Goal: Task Accomplishment & Management: Use online tool/utility

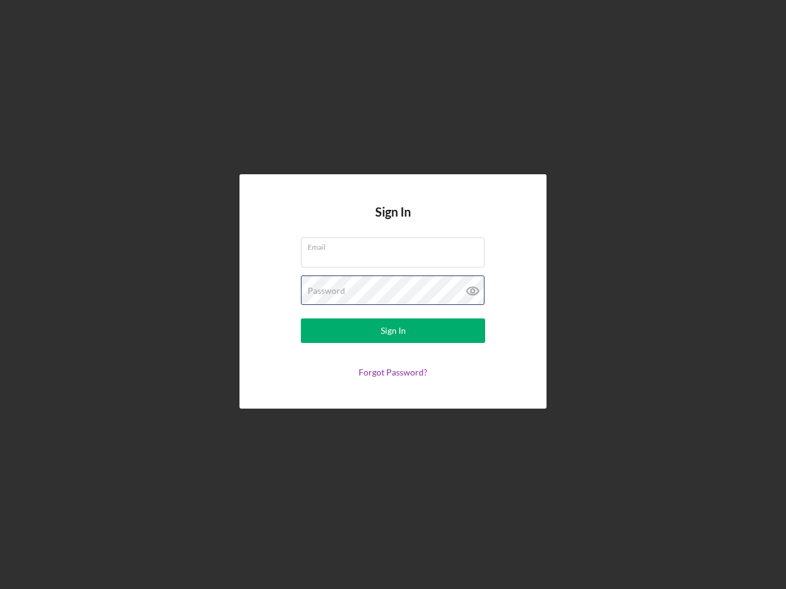
click at [393, 295] on div "Password" at bounding box center [393, 291] width 184 height 31
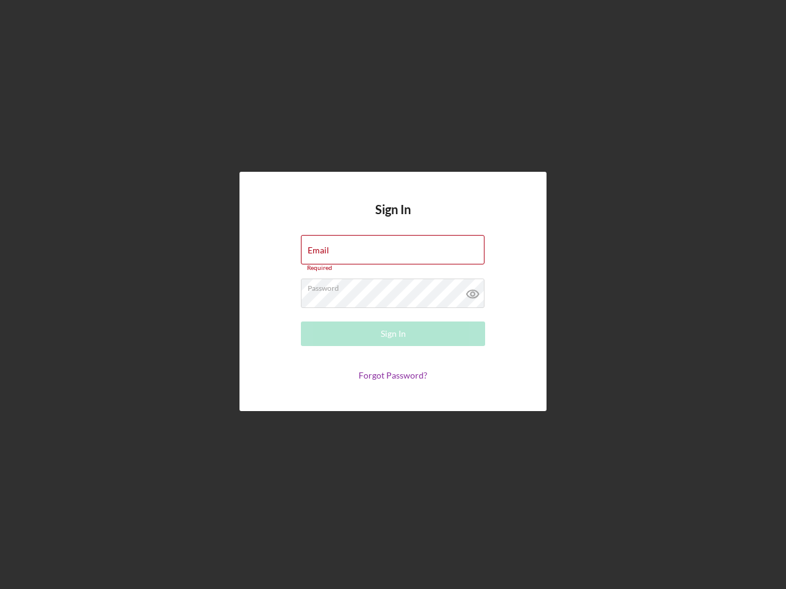
click at [473, 291] on icon at bounding box center [472, 294] width 31 height 31
